Goal: Information Seeking & Learning: Learn about a topic

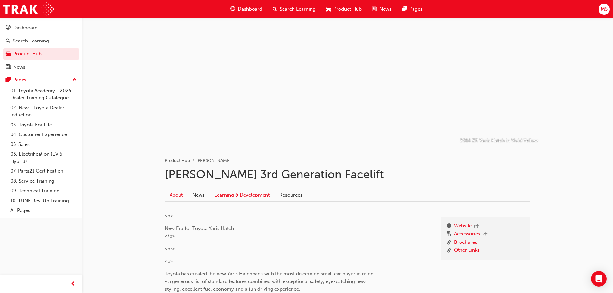
click at [262, 196] on link "Learning & Development" at bounding box center [241, 195] width 65 height 12
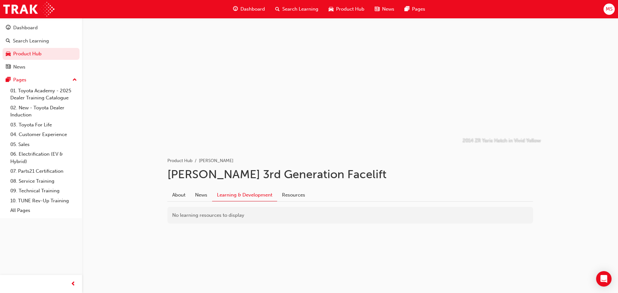
click at [357, 5] on div "Product Hub" at bounding box center [346, 9] width 46 height 13
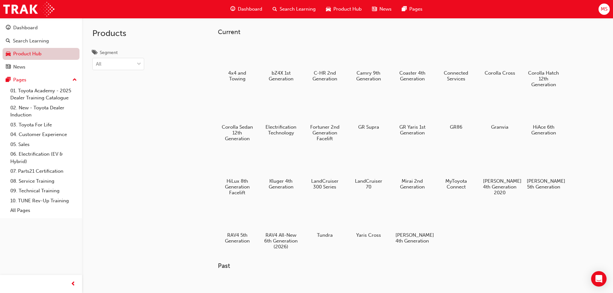
click at [36, 50] on link "Product Hub" at bounding box center [41, 54] width 77 height 12
click at [295, 10] on span "Search Learning" at bounding box center [298, 8] width 36 height 7
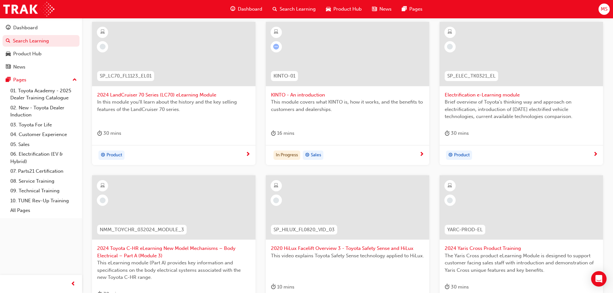
scroll to position [129, 0]
click at [215, 108] on span "In this module you'll learn about the history and the key selling features of t…" at bounding box center [173, 104] width 153 height 14
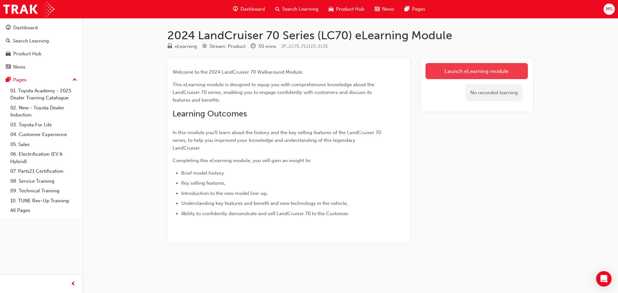
click at [474, 67] on link "Launch eLearning module" at bounding box center [476, 71] width 102 height 16
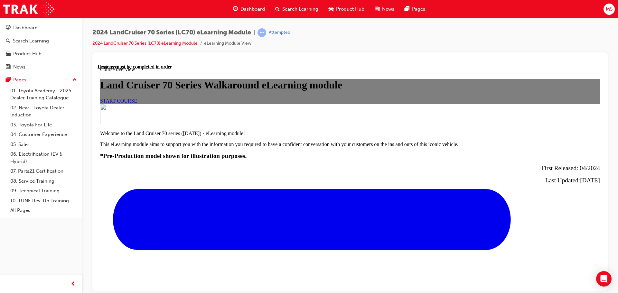
click at [348, 103] on div "Land Cruiser 70 Series Walkaround eLearning module START COURSE" at bounding box center [350, 91] width 500 height 24
click at [137, 103] on link "START COURSE" at bounding box center [118, 100] width 37 height 5
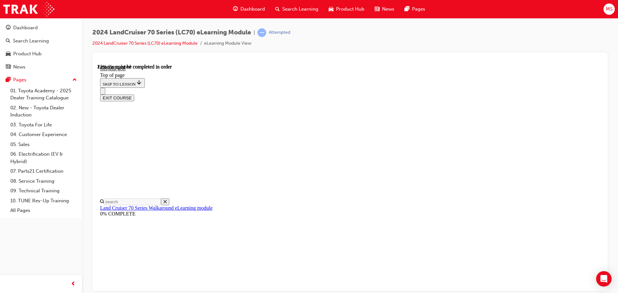
scroll to position [319, 0]
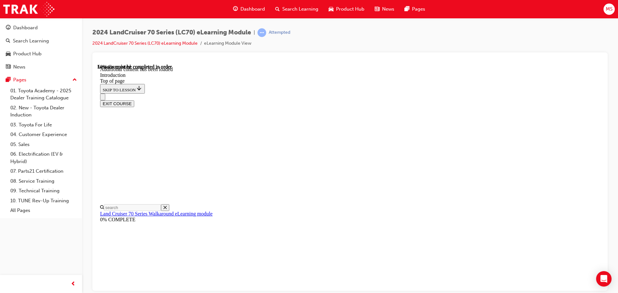
scroll to position [369, 0]
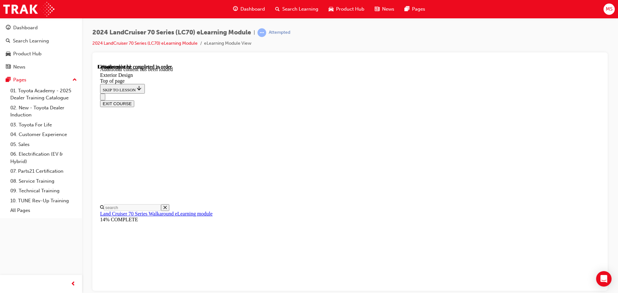
scroll to position [20, 0]
